Goal: Transaction & Acquisition: Purchase product/service

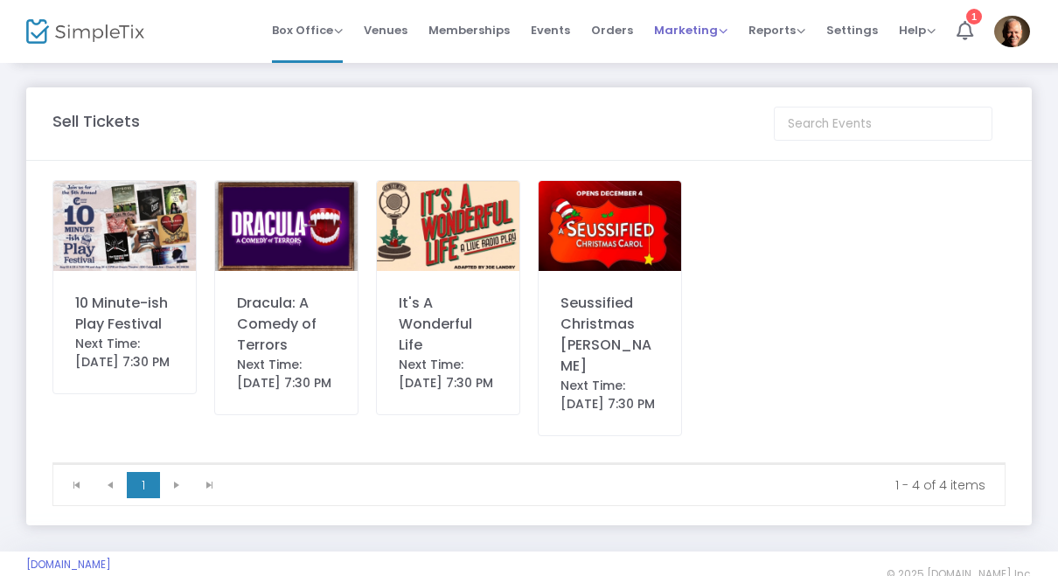
click at [698, 18] on span "Marketing Promo Codes Quantity Discounts Affiliate" at bounding box center [690, 30] width 73 height 45
click at [686, 29] on span "Marketing" at bounding box center [690, 30] width 73 height 17
click at [725, 56] on li "Promo Codes" at bounding box center [724, 59] width 140 height 34
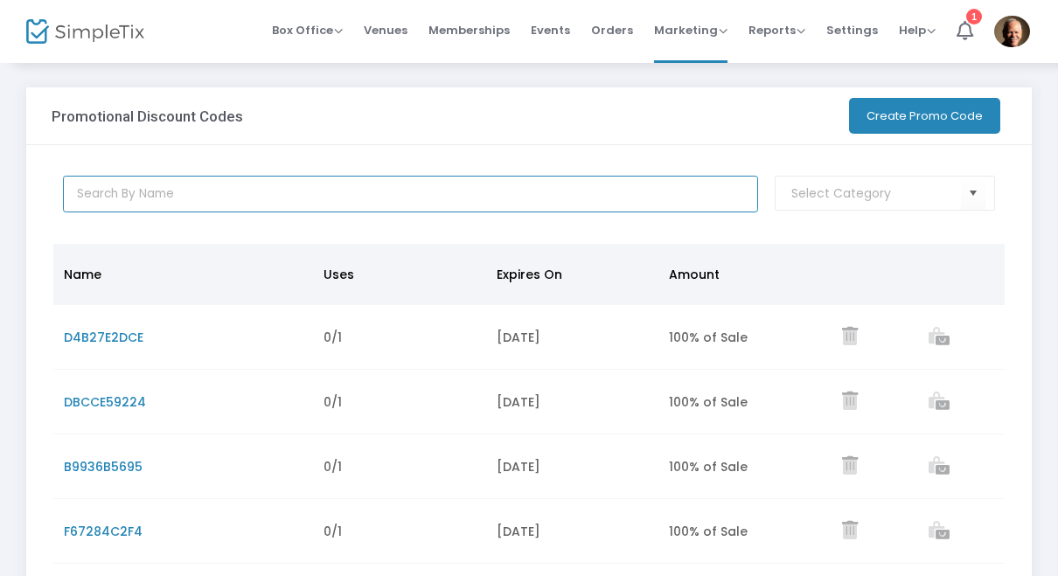
click at [197, 195] on input "text" at bounding box center [410, 194] width 695 height 37
click at [170, 197] on input "text" at bounding box center [410, 194] width 695 height 37
paste input "N84550"
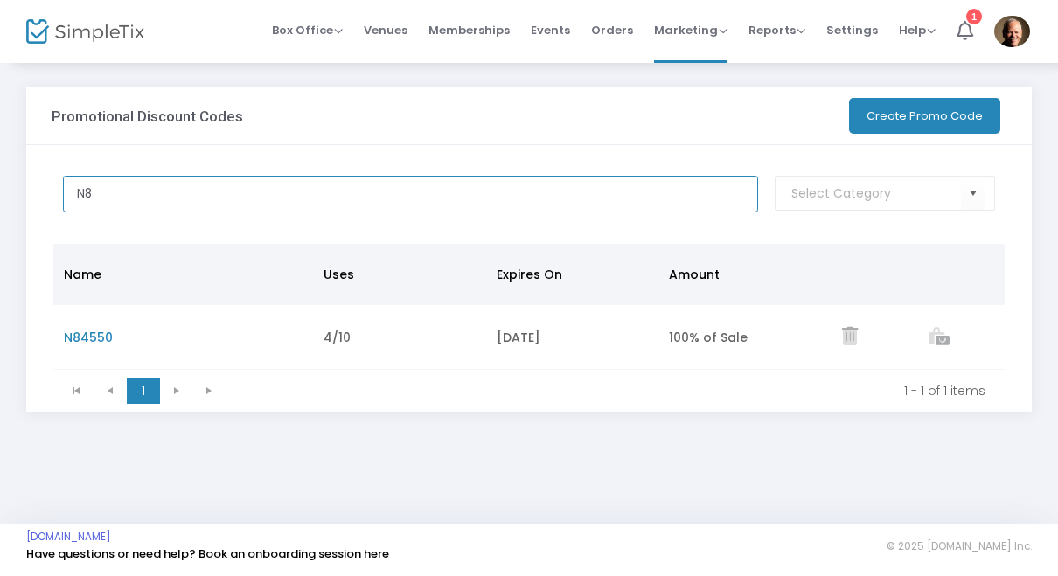
type input "N"
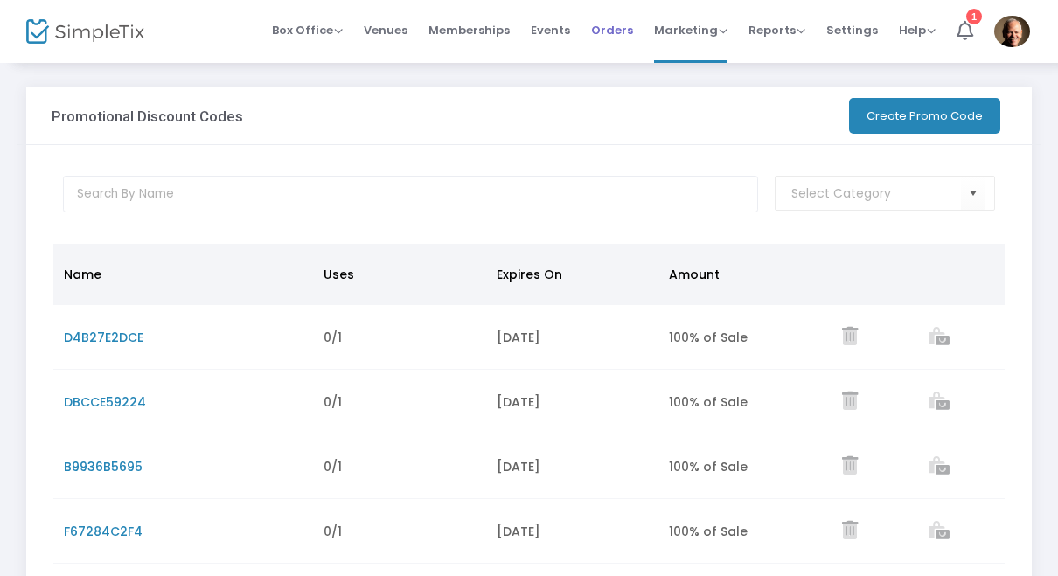
click at [622, 31] on span "Orders" at bounding box center [612, 30] width 42 height 45
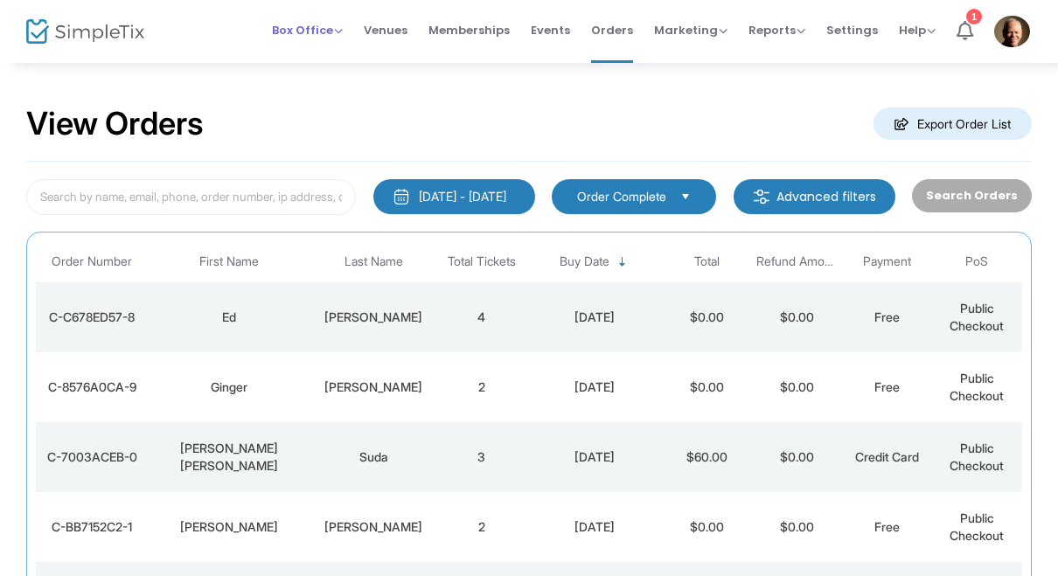
click at [312, 28] on span "Box Office" at bounding box center [307, 30] width 71 height 17
click at [337, 64] on li "Sell Tickets" at bounding box center [334, 59] width 125 height 34
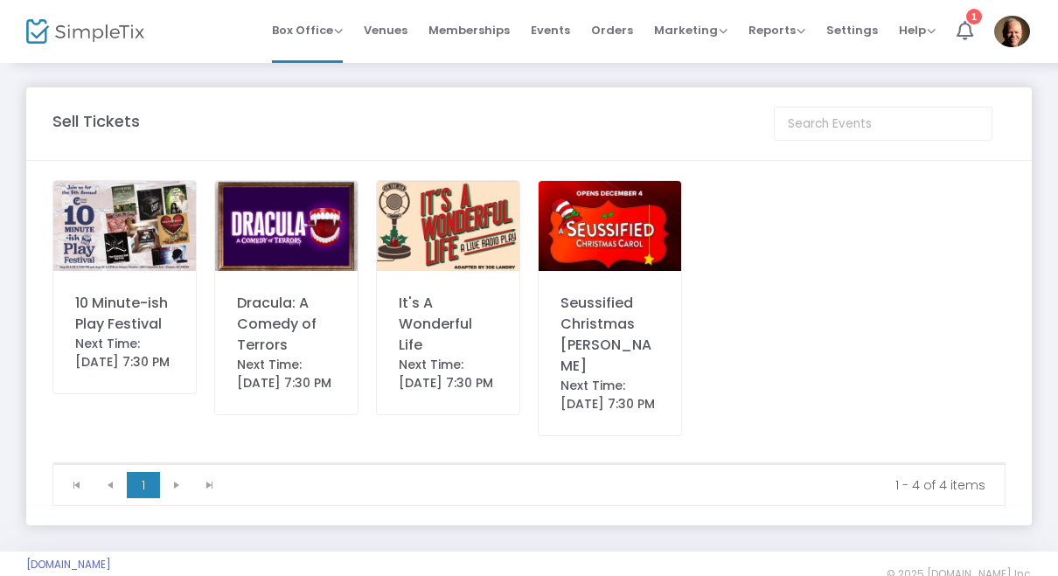
click at [303, 261] on img at bounding box center [286, 226] width 142 height 90
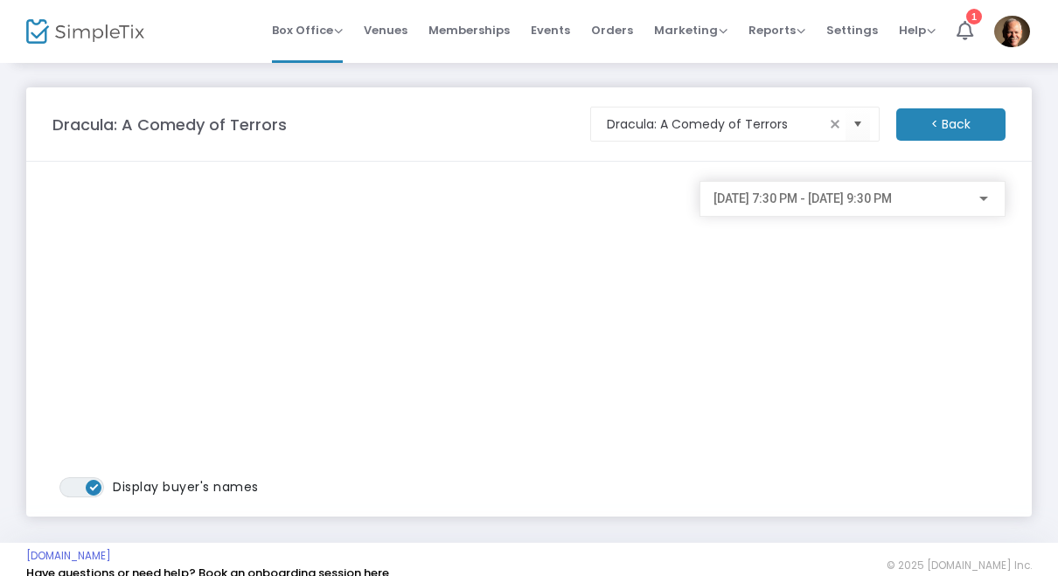
click at [973, 193] on div "[DATE] 7:30 PM - [DATE] 9:30 PM" at bounding box center [844, 199] width 262 height 14
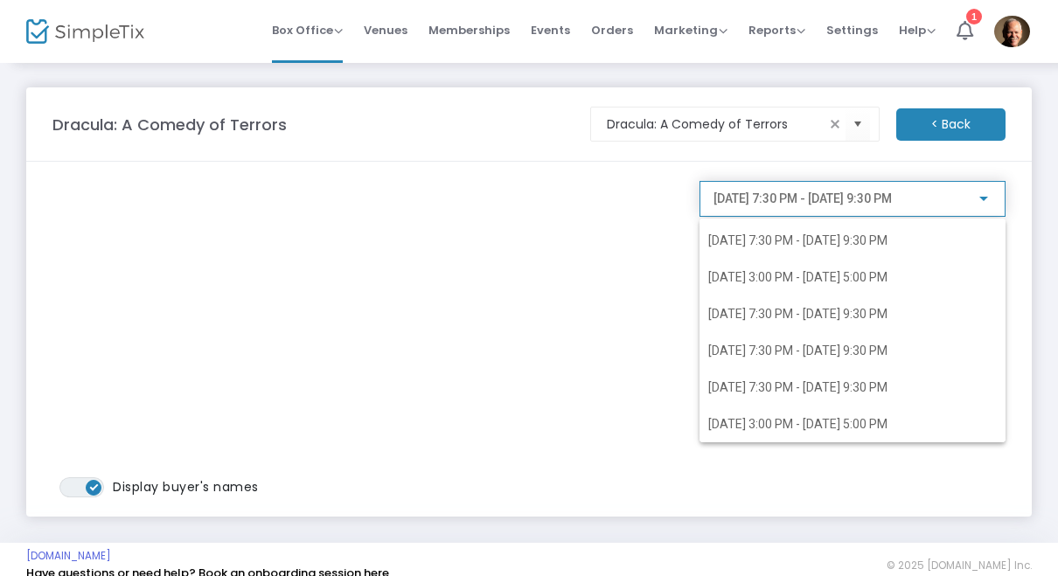
scroll to position [180, 0]
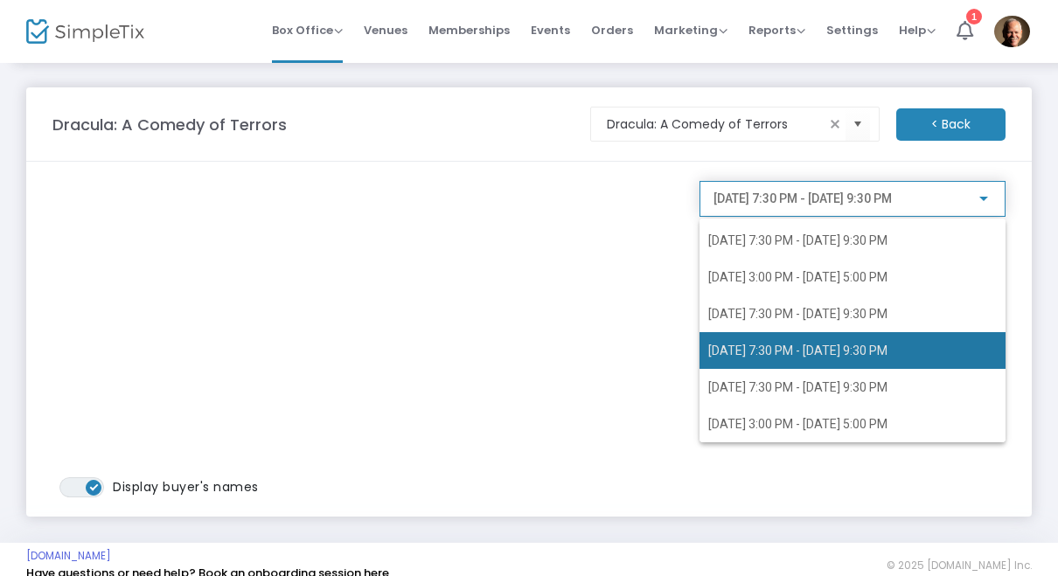
click at [797, 352] on span "[DATE] 7:30 PM - [DATE] 9:30 PM" at bounding box center [797, 351] width 179 height 14
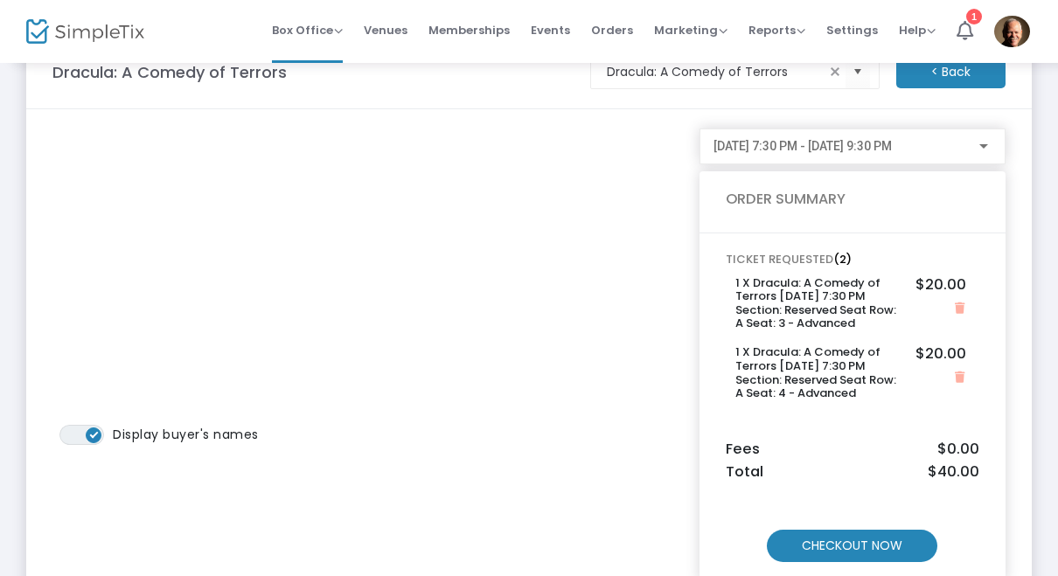
scroll to position [52, 0]
click at [862, 538] on m-button "CHECKOUT NOW" at bounding box center [852, 547] width 170 height 32
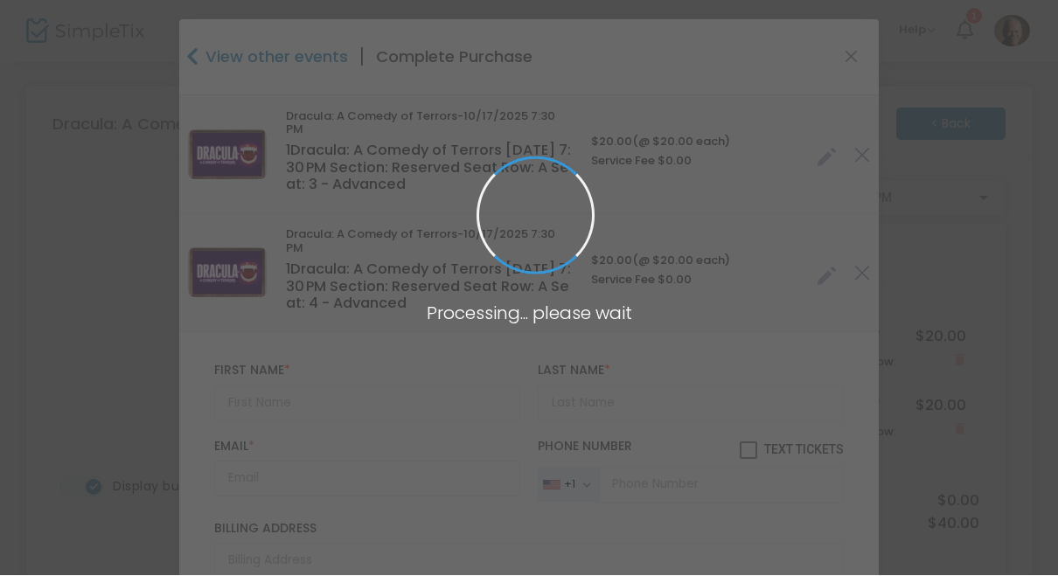
scroll to position [0, 0]
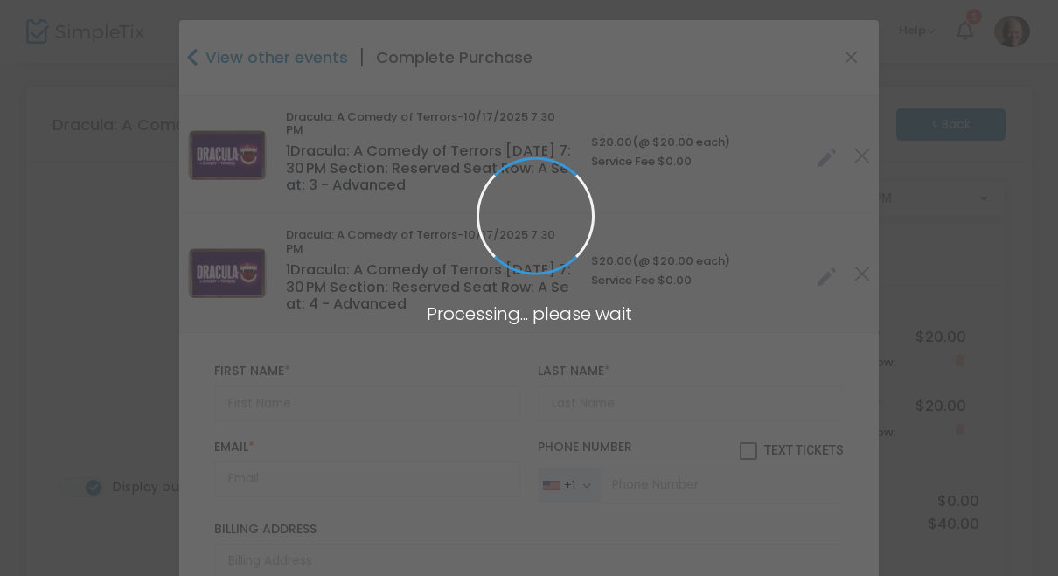
type input "[US_STATE]"
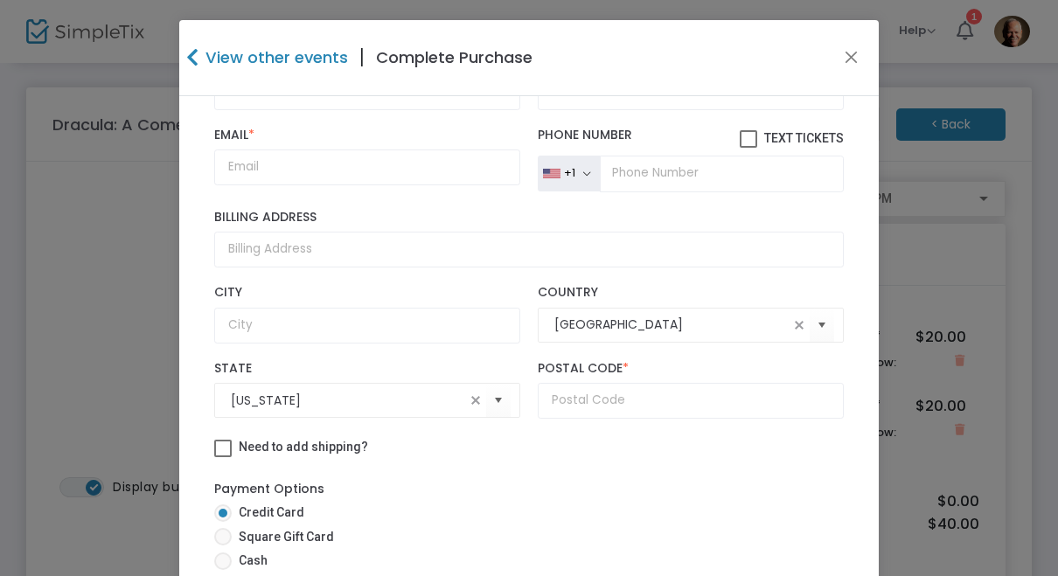
scroll to position [311, 0]
click at [344, 150] on input "Email *" at bounding box center [367, 168] width 306 height 36
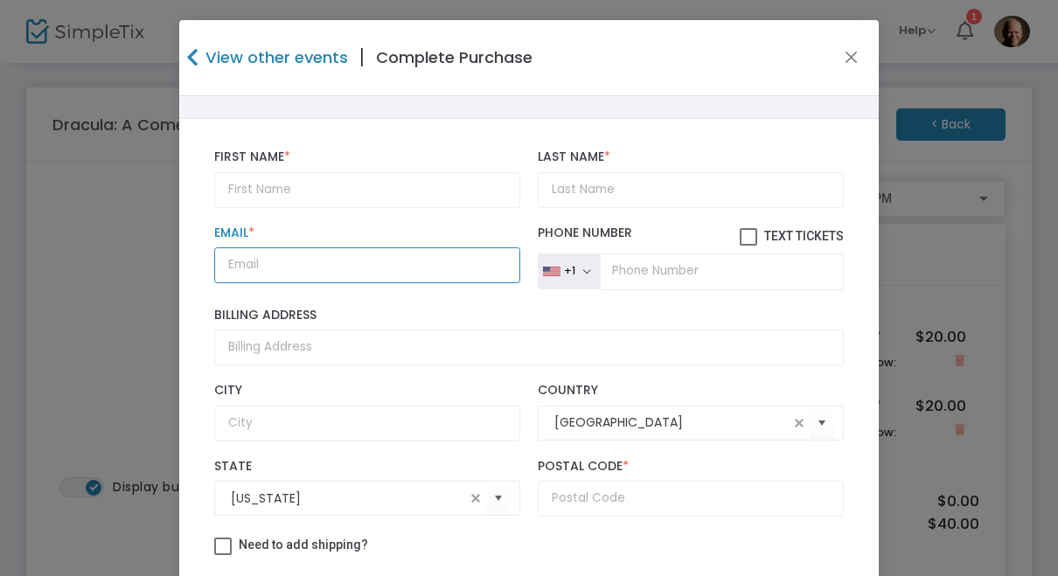
scroll to position [212, 0]
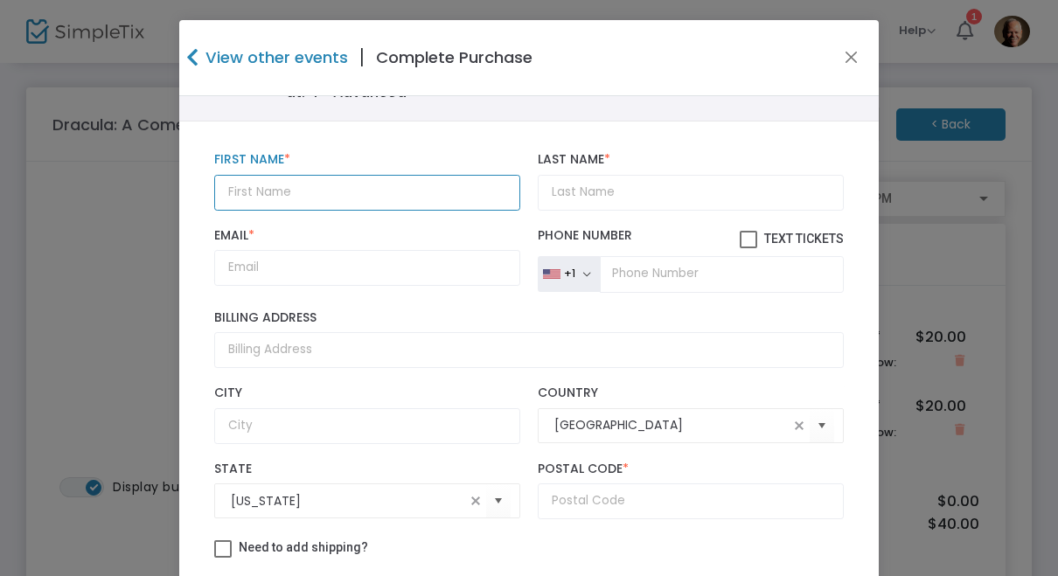
click at [339, 175] on input "text" at bounding box center [367, 193] width 306 height 36
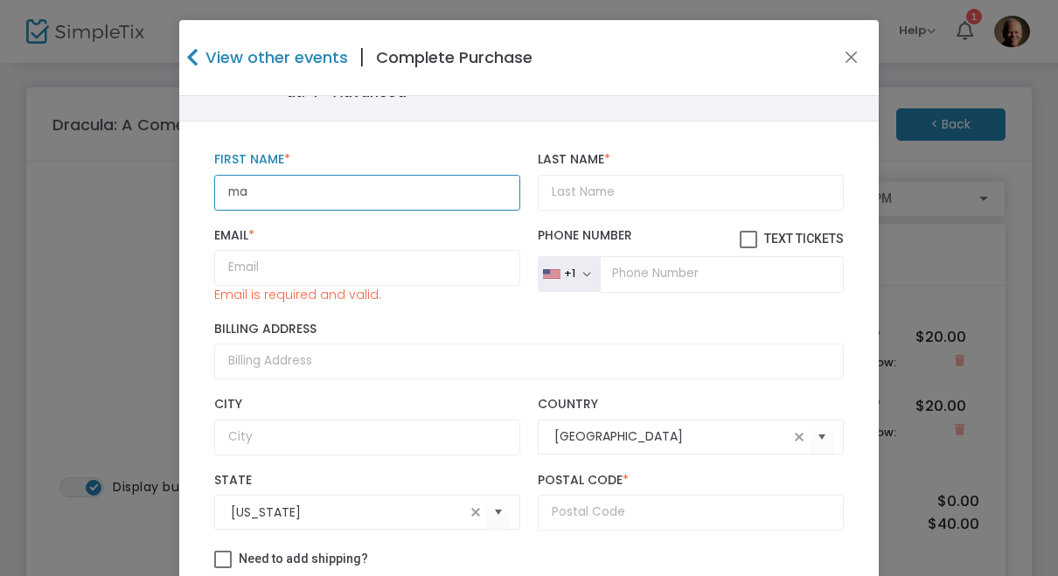
type input "m"
type input "[PERSON_NAME]"
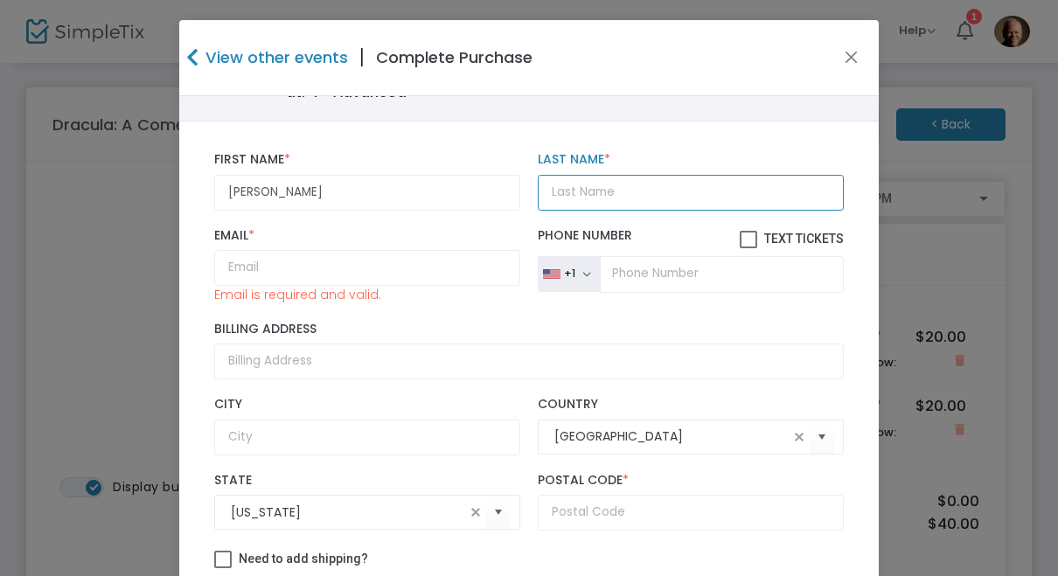
click at [643, 175] on input "Last Name *" at bounding box center [691, 193] width 306 height 36
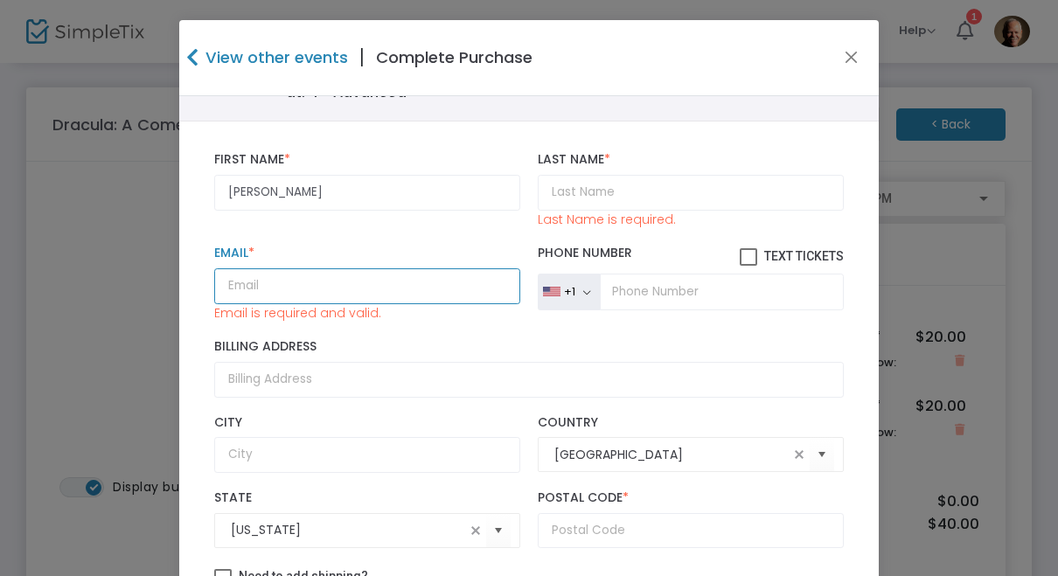
click at [309, 268] on input "Email *" at bounding box center [367, 286] width 306 height 36
click at [278, 268] on input "Email *" at bounding box center [367, 286] width 306 height 36
paste input "[EMAIL_ADDRESS][DOMAIN_NAME]"
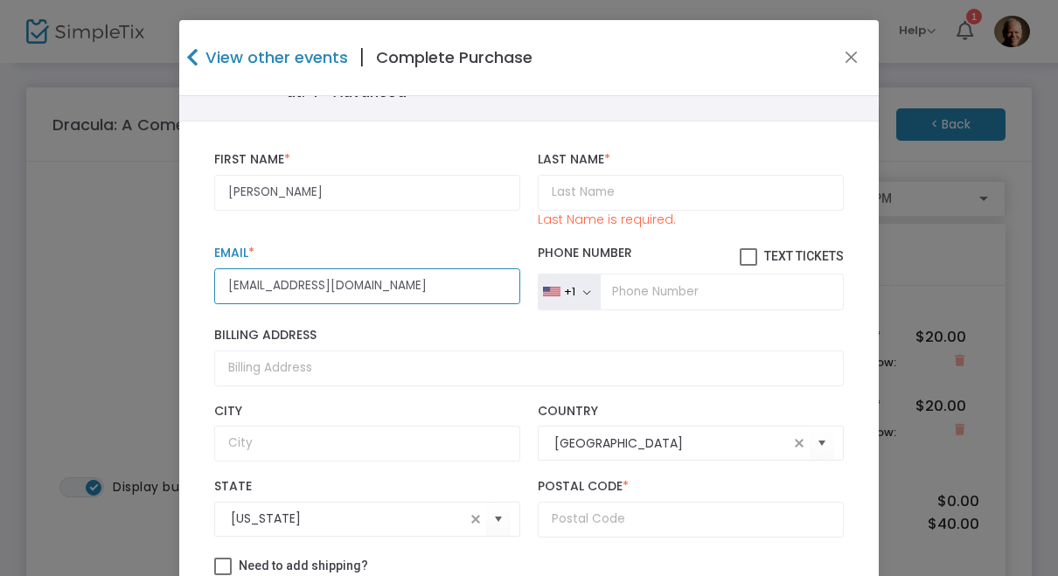
type input "[EMAIL_ADDRESS][DOMAIN_NAME]"
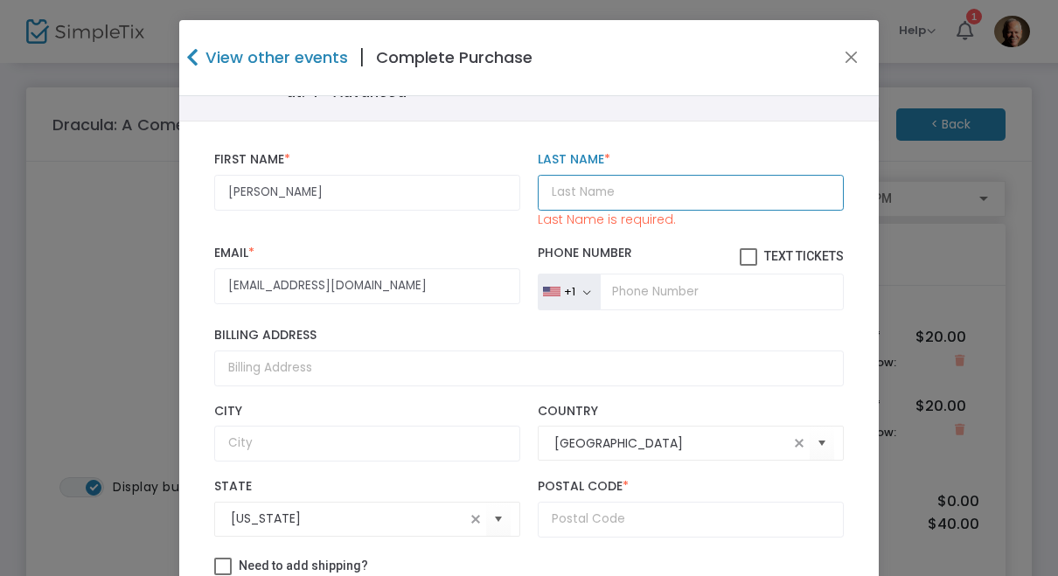
click at [644, 175] on input "Last Name *" at bounding box center [691, 193] width 306 height 36
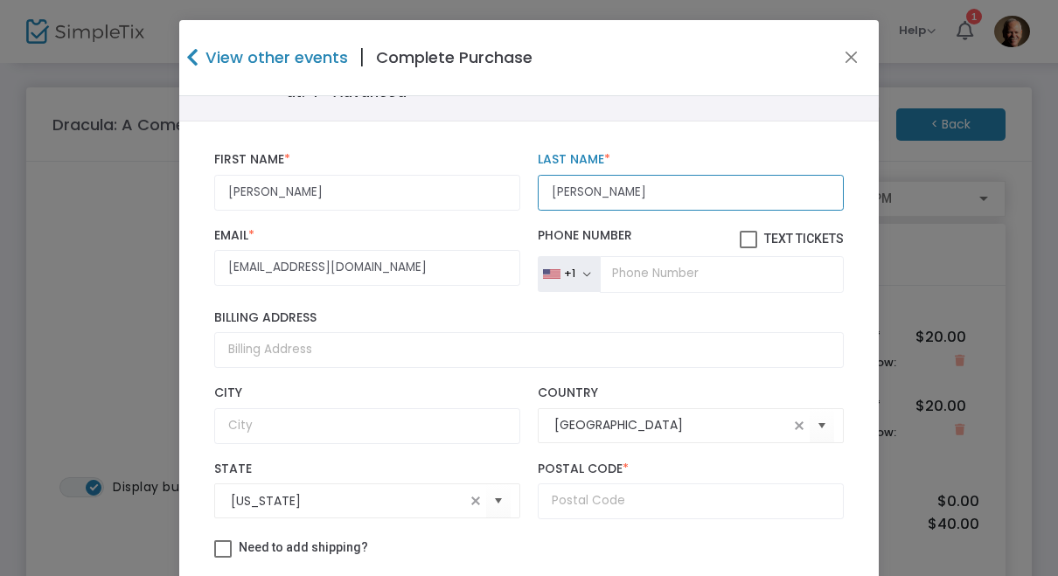
type input "[PERSON_NAME]"
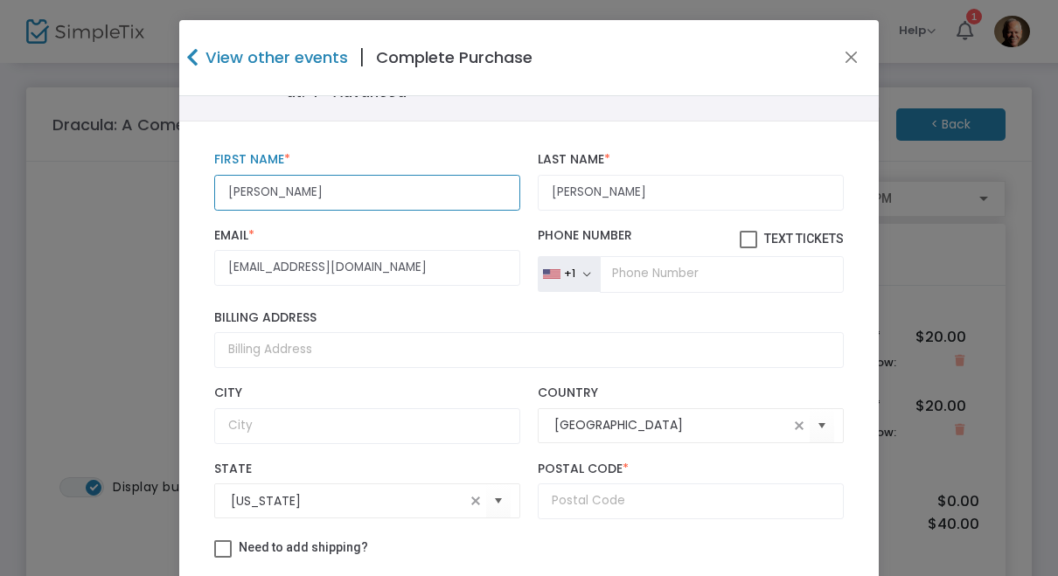
click at [344, 175] on input "[PERSON_NAME]" at bounding box center [367, 193] width 306 height 36
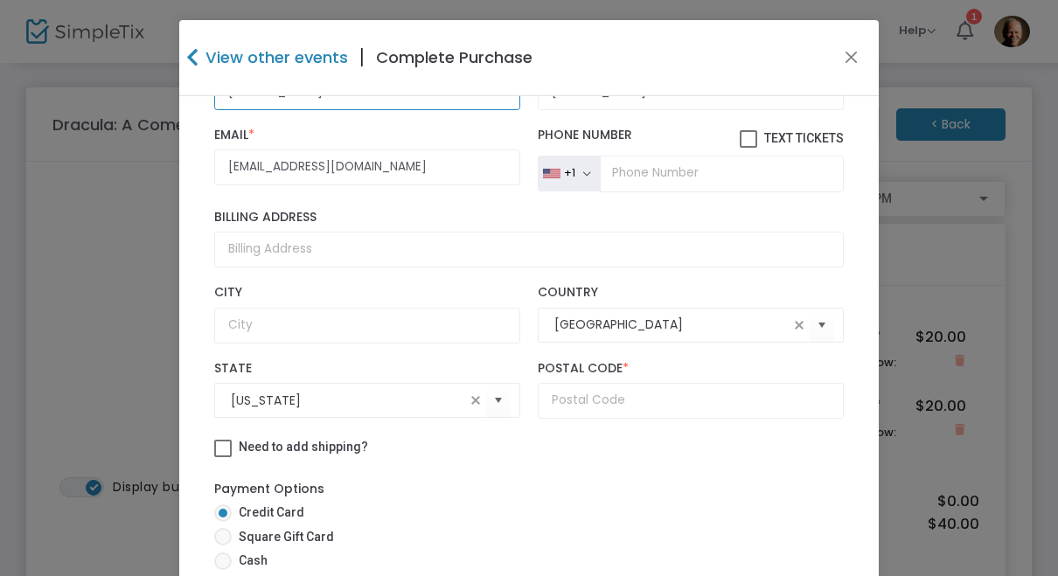
scroll to position [311, 0]
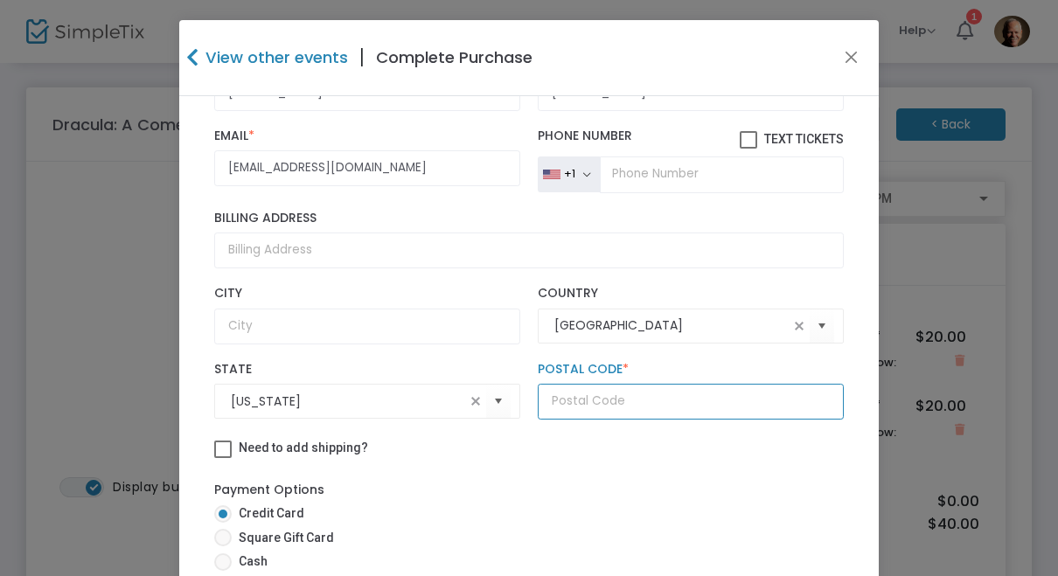
click at [660, 393] on input "text" at bounding box center [691, 402] width 306 height 36
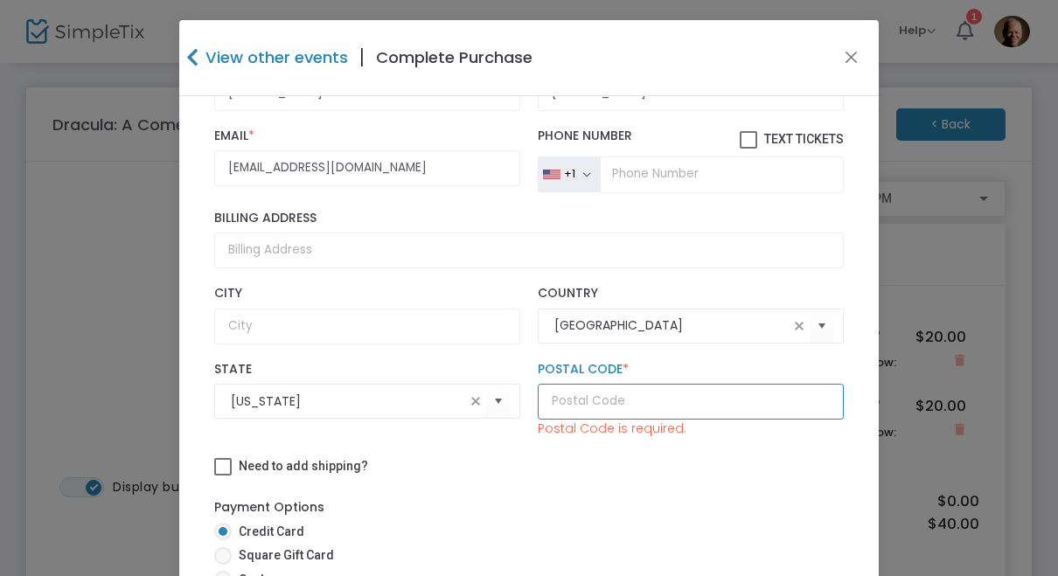
click at [622, 390] on input "text" at bounding box center [691, 402] width 306 height 36
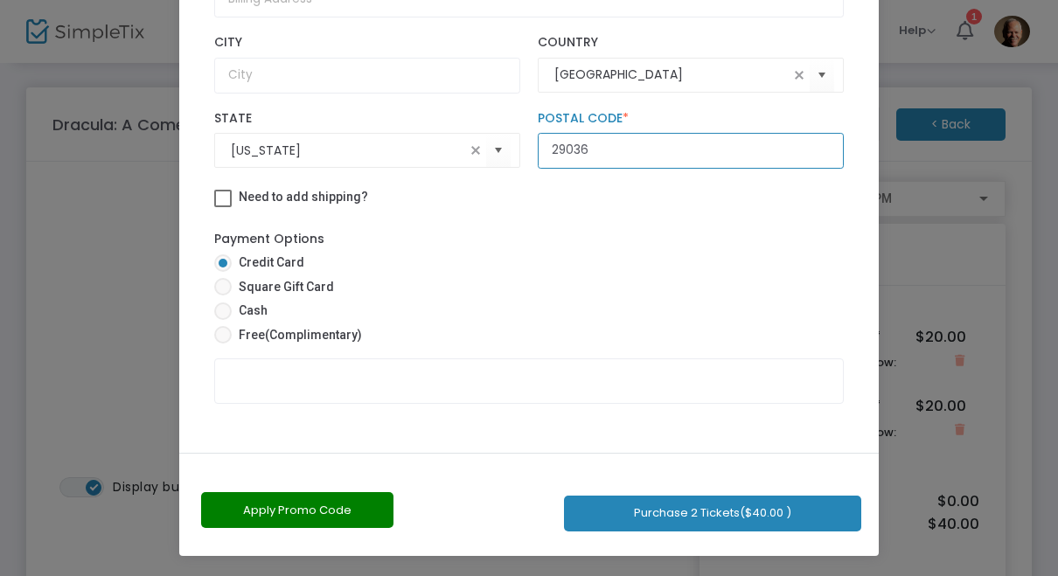
scroll to position [250, 0]
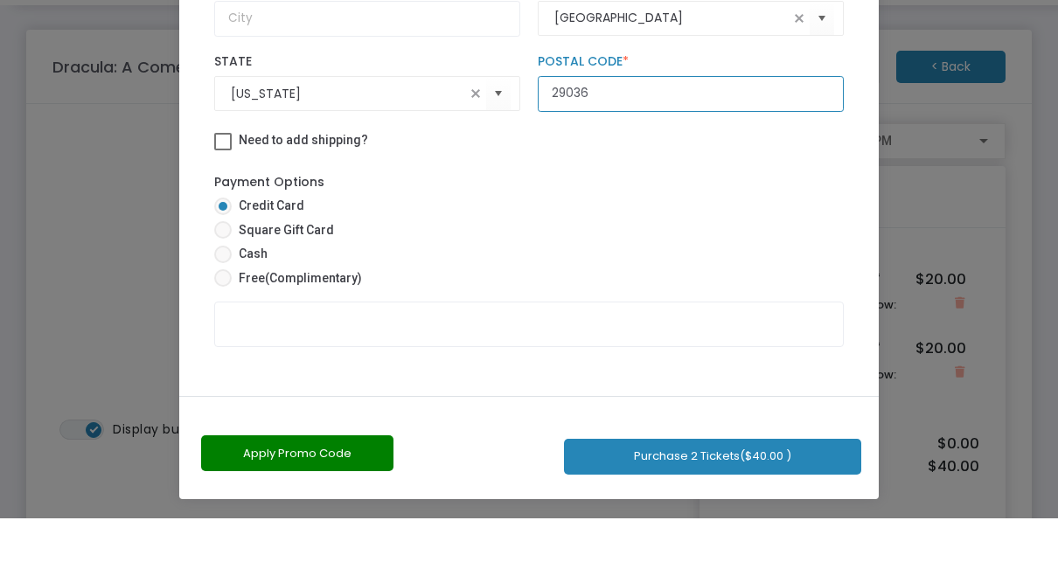
type input "29036"
click at [323, 493] on button "Apply Promo Code" at bounding box center [297, 511] width 192 height 36
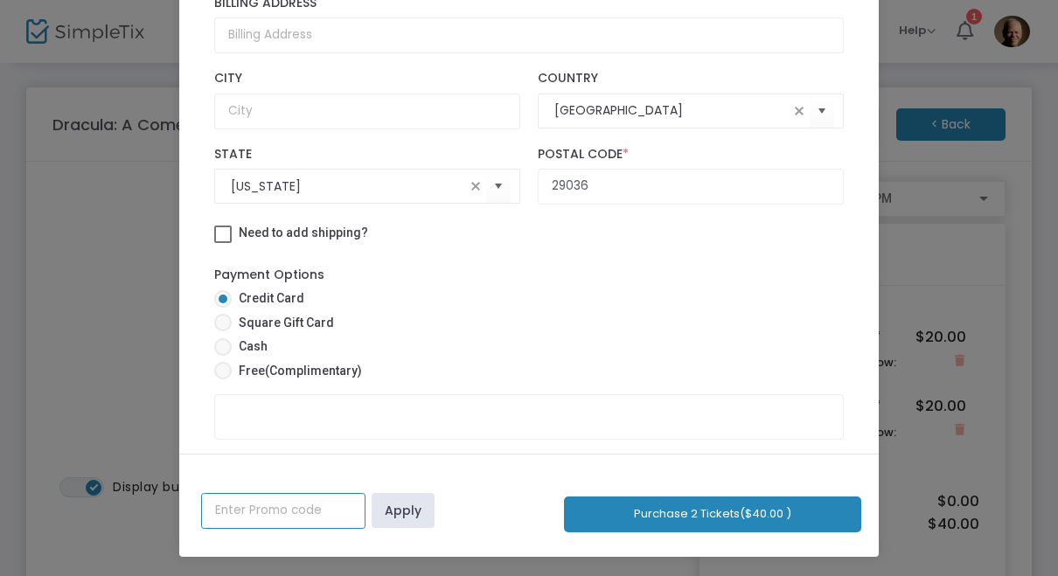
click at [296, 518] on input "text" at bounding box center [283, 511] width 164 height 36
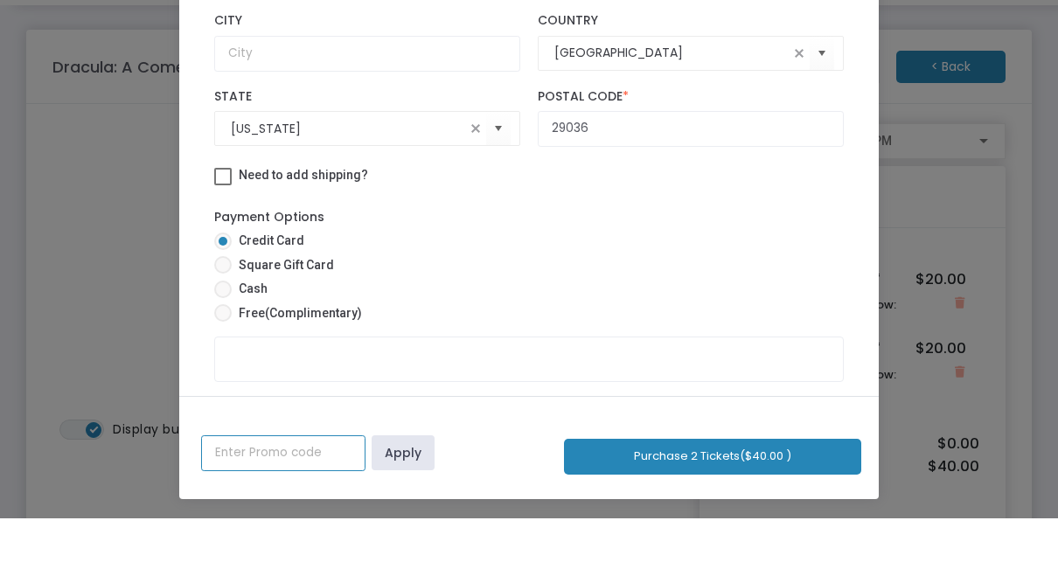
click at [275, 493] on input "text" at bounding box center [283, 511] width 164 height 36
paste input "N84550"
type input "N84550"
click at [414, 493] on link "Apply" at bounding box center [403, 510] width 63 height 35
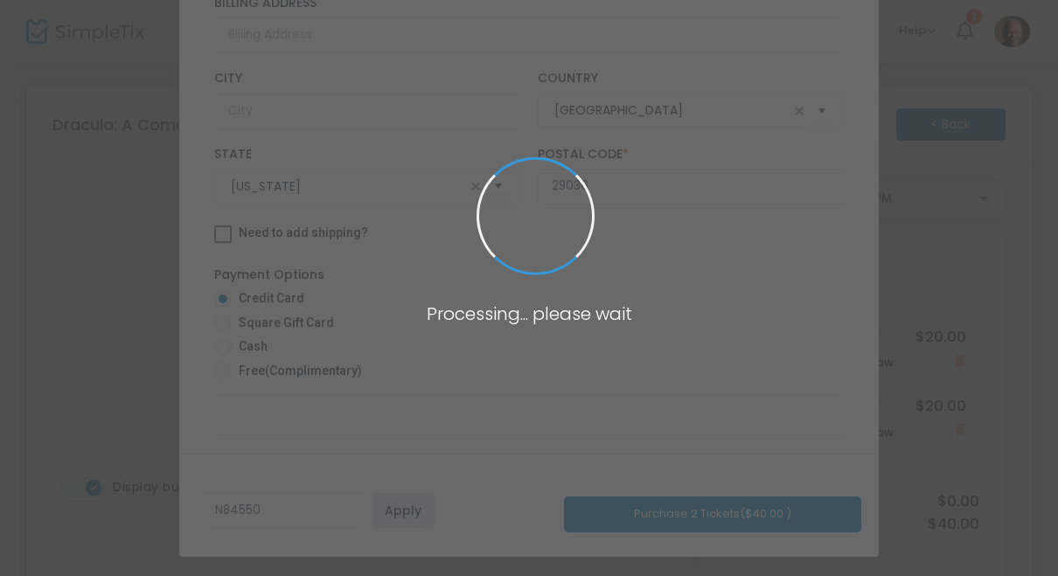
radio input "true"
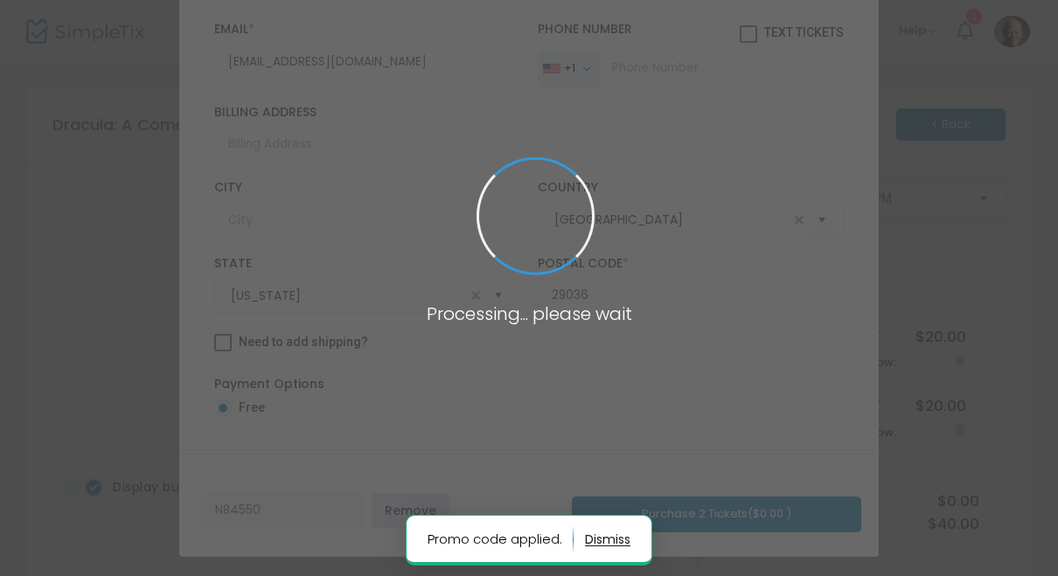
scroll to position [156, 0]
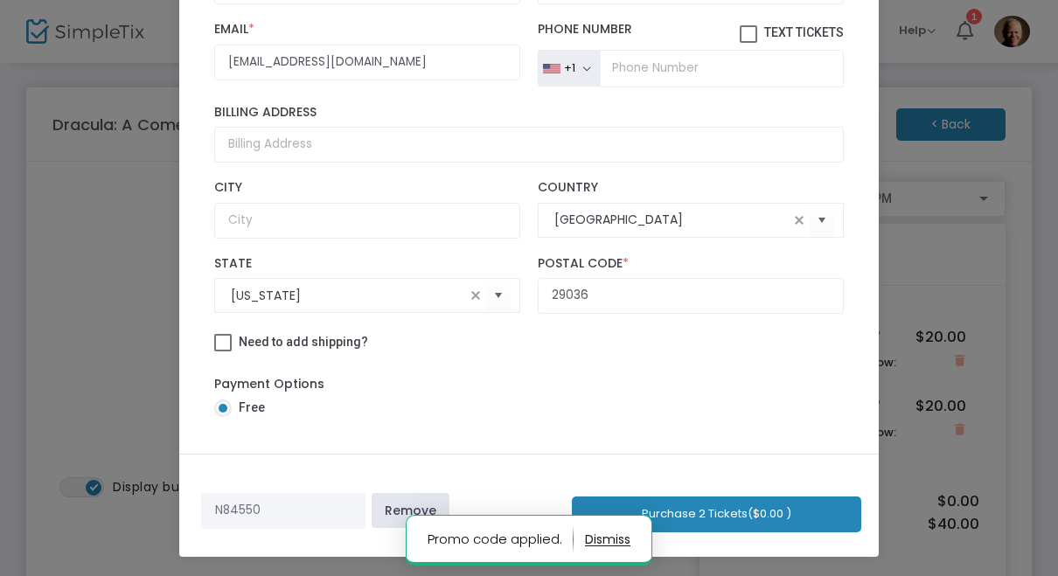
click at [750, 515] on button "Purchase 2 Tickets ($0.00 )" at bounding box center [716, 515] width 289 height 36
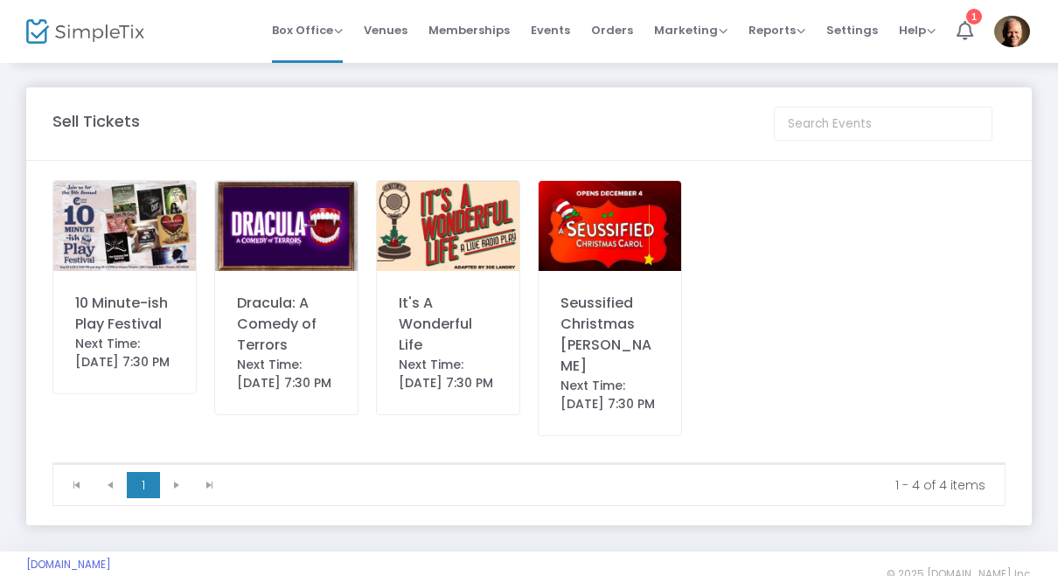
scroll to position [25, 0]
